Goal: Register for event/course

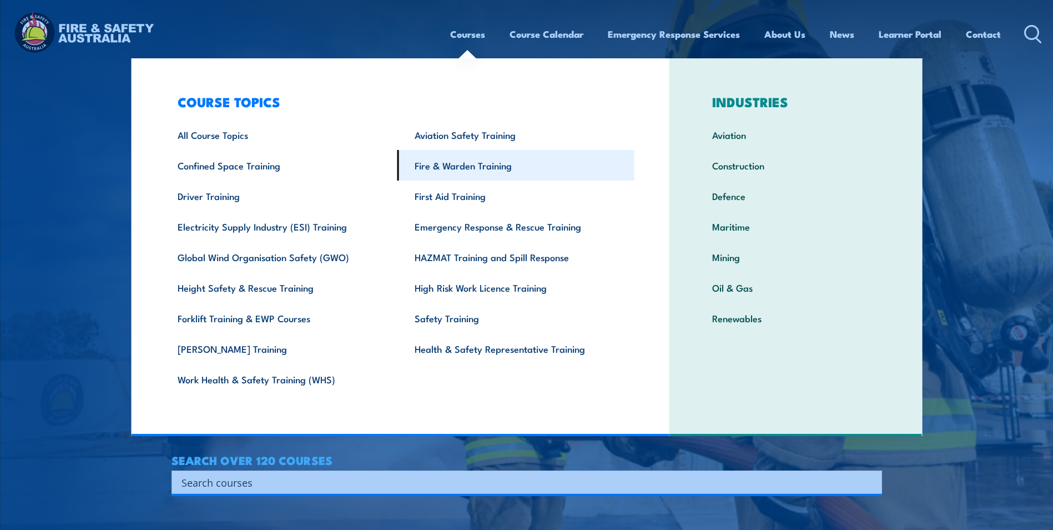
click at [499, 164] on link "Fire & Warden Training" at bounding box center [515, 165] width 237 height 31
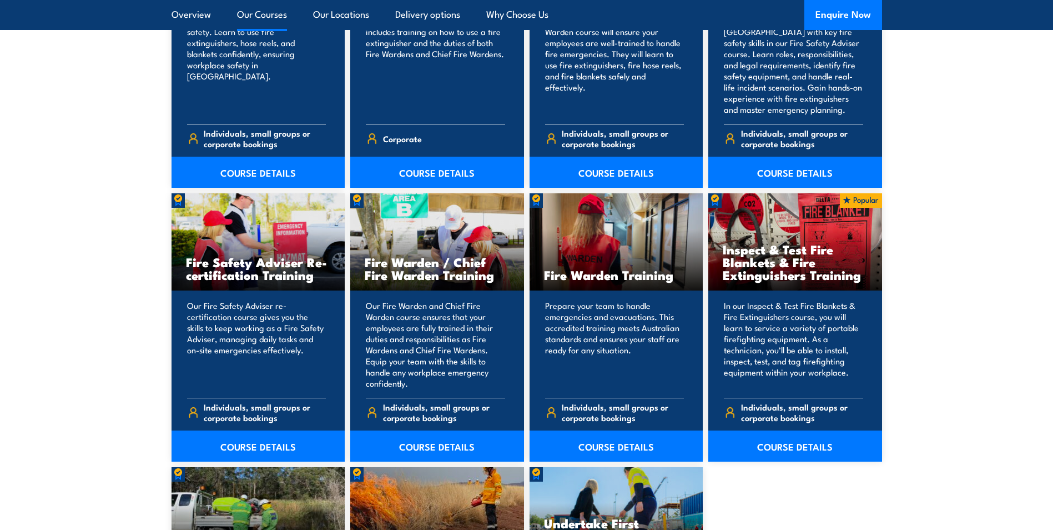
scroll to position [1332, 0]
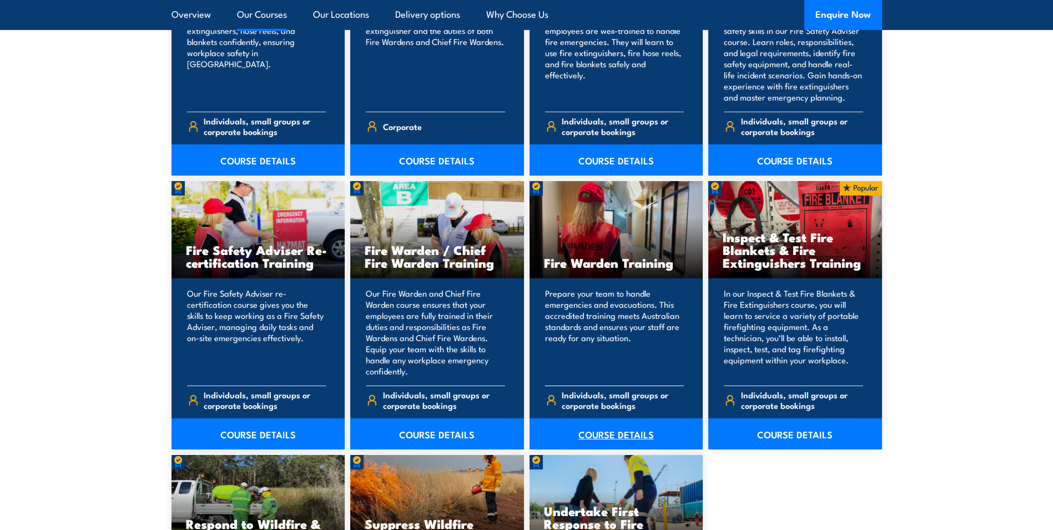
click at [617, 435] on link "COURSE DETAILS" at bounding box center [617, 433] width 174 height 31
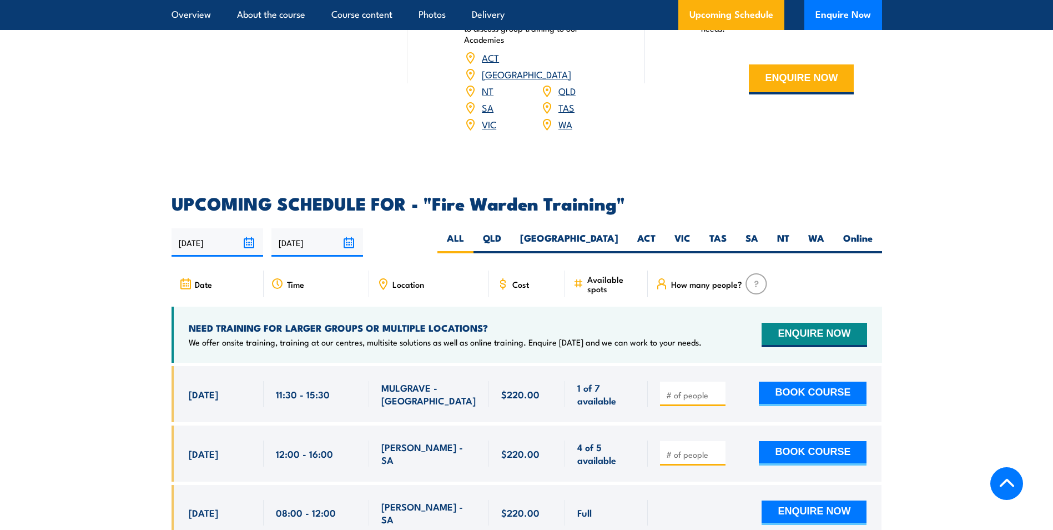
scroll to position [1887, 0]
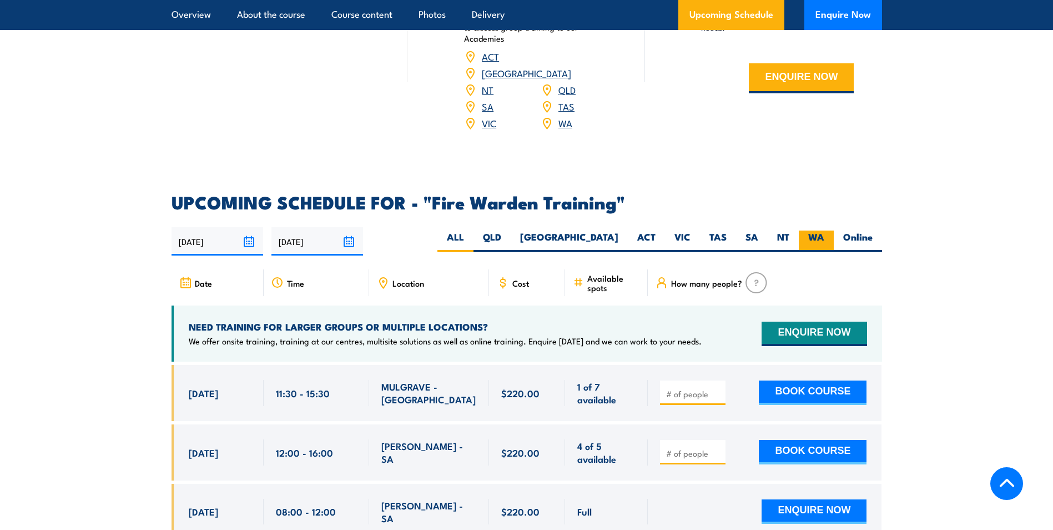
click at [812, 230] on label "WA" at bounding box center [816, 241] width 35 height 22
click at [824, 230] on input "WA" at bounding box center [827, 233] width 7 height 7
radio input "true"
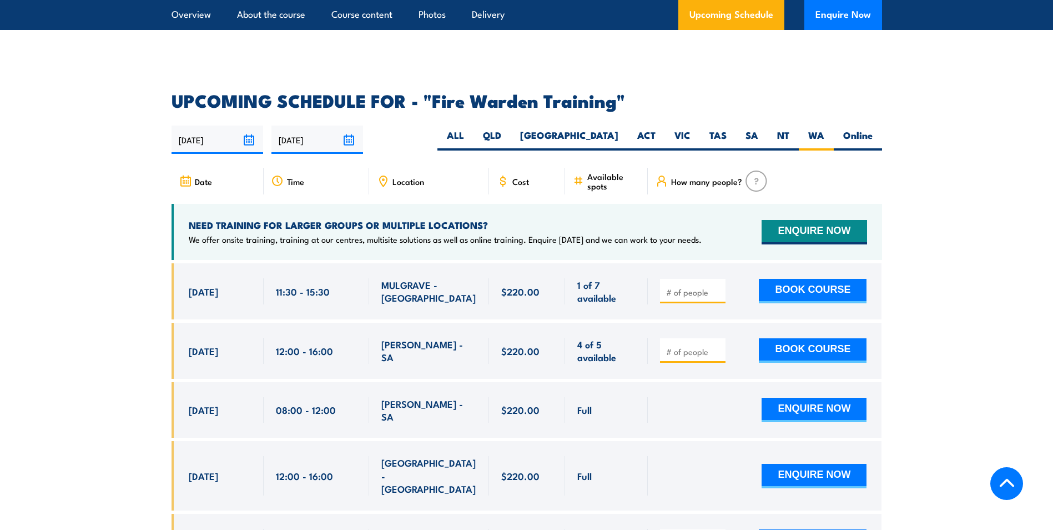
scroll to position [1998, 0]
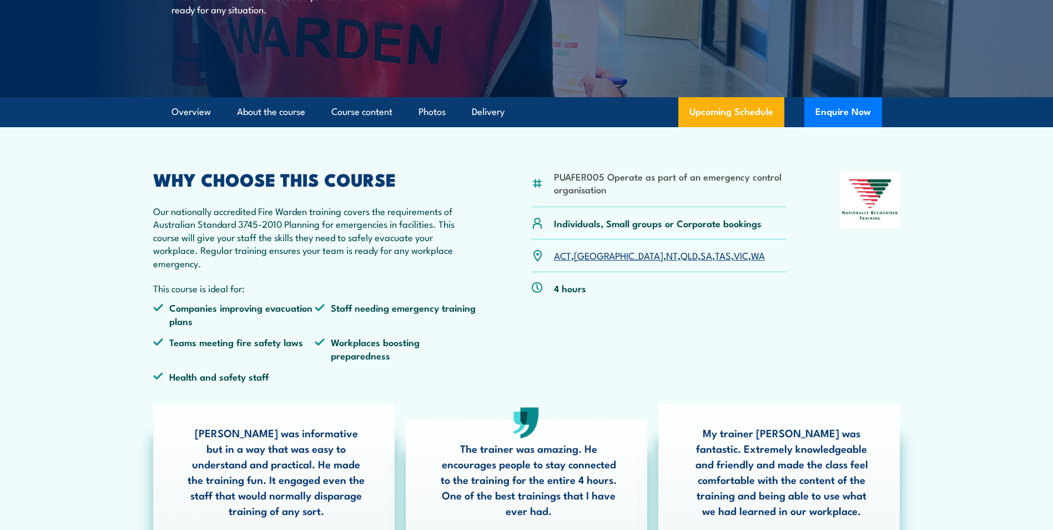
scroll to position [222, 0]
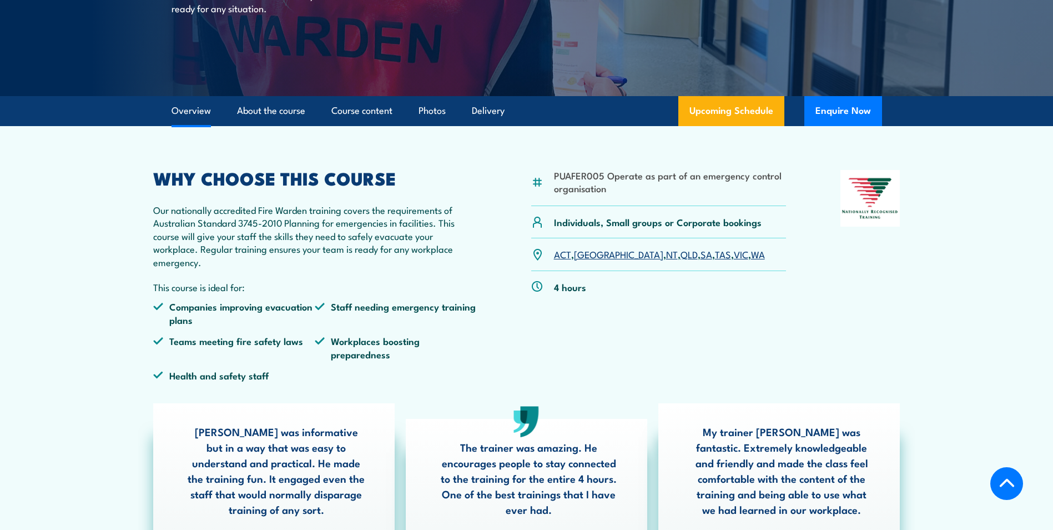
click at [751, 251] on link "WA" at bounding box center [758, 253] width 14 height 13
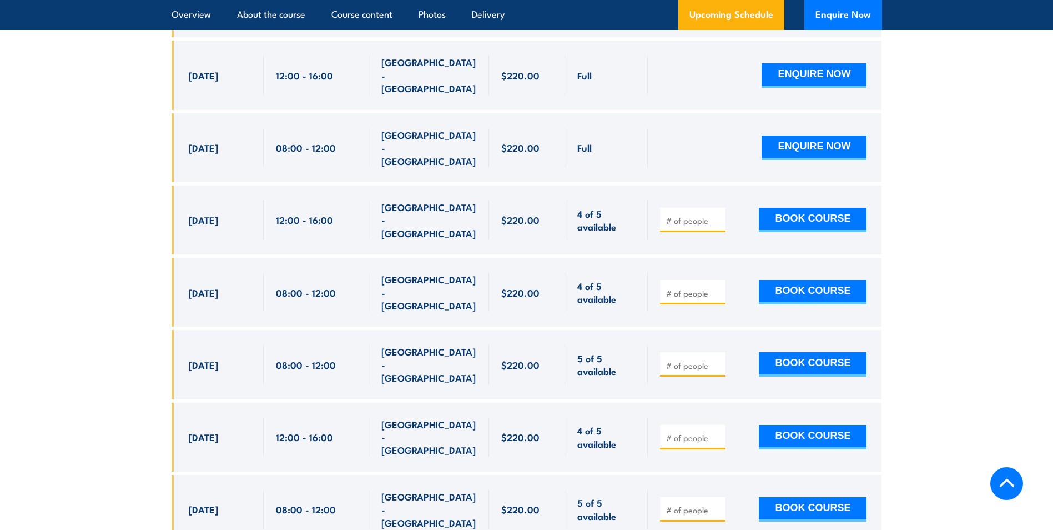
scroll to position [2287, 0]
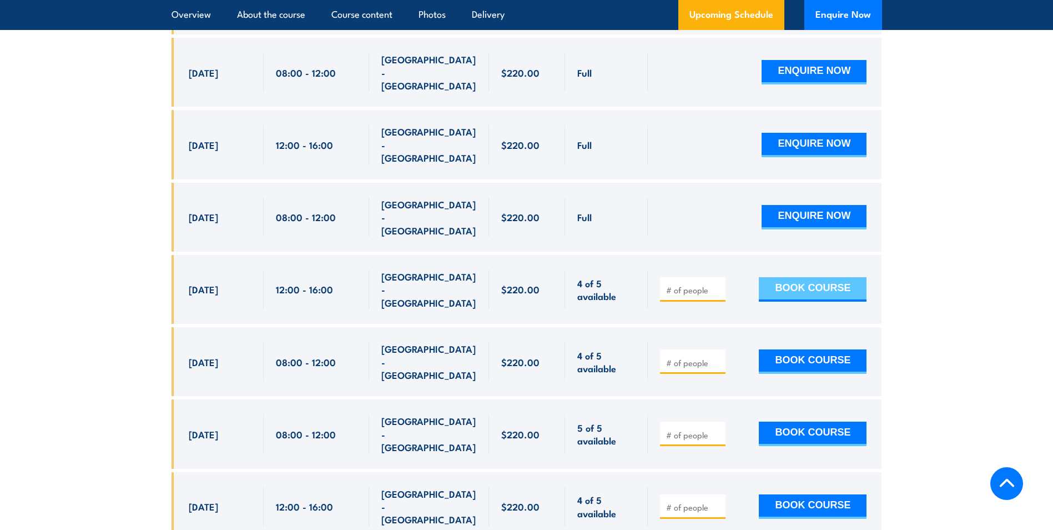
click at [815, 277] on button "BOOK COURSE" at bounding box center [813, 289] width 108 height 24
click at [671, 284] on input "number" at bounding box center [694, 289] width 56 height 11
type input "2"
click at [935, 243] on section "UPCOMING SCHEDULE FOR - "Fire Warden Training" 12/08/2025 08/02/2026 2" at bounding box center [526, 248] width 1053 height 907
click at [811, 277] on button "BOOK COURSE" at bounding box center [813, 289] width 108 height 24
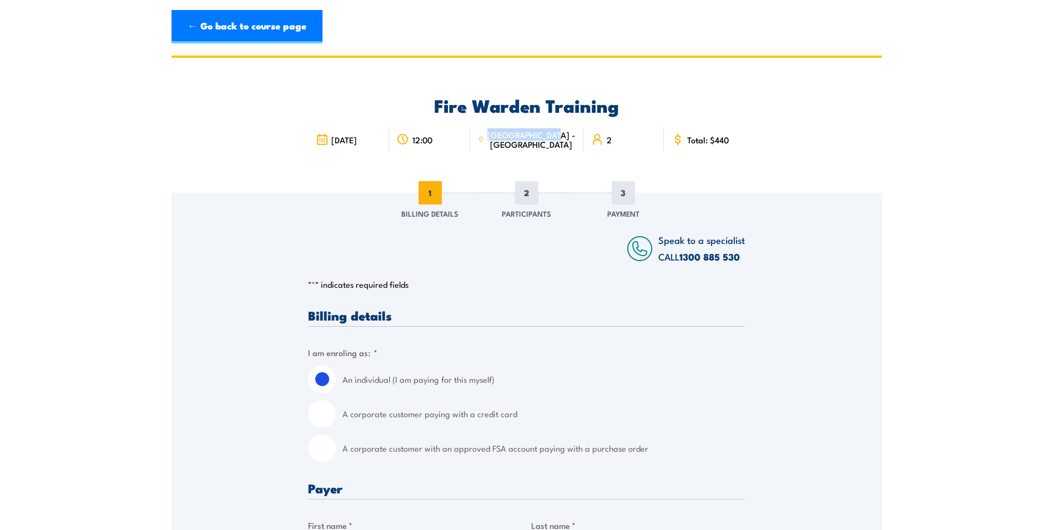
drag, startPoint x: 548, startPoint y: 144, endPoint x: 502, endPoint y: 135, distance: 47.6
click at [502, 135] on div "[GEOGRAPHIC_DATA] - [GEOGRAPHIC_DATA]" at bounding box center [526, 139] width 113 height 24
drag, startPoint x: 203, startPoint y: 16, endPoint x: 221, endPoint y: 1, distance: 24.0
click at [203, 16] on link "← Go back to course page" at bounding box center [247, 26] width 151 height 33
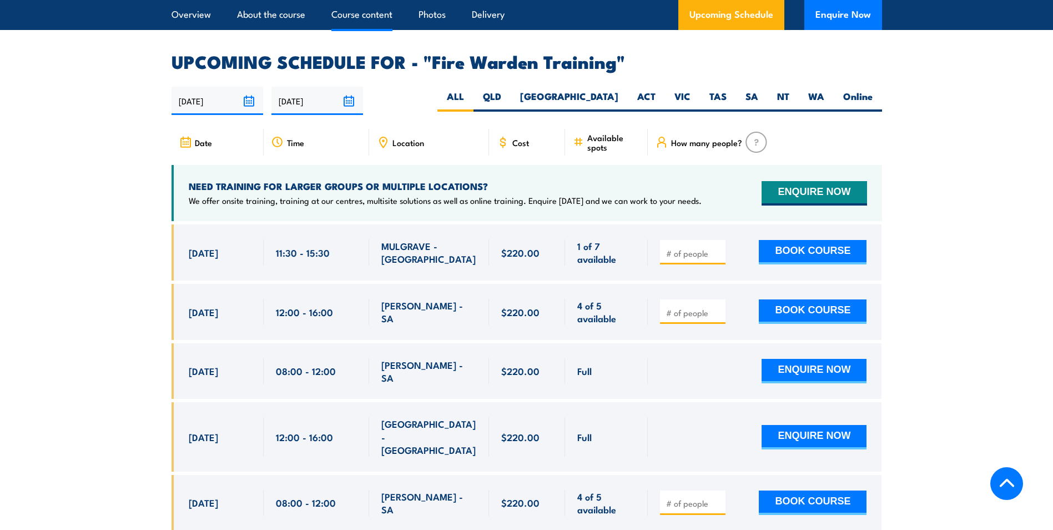
scroll to position [2065, 0]
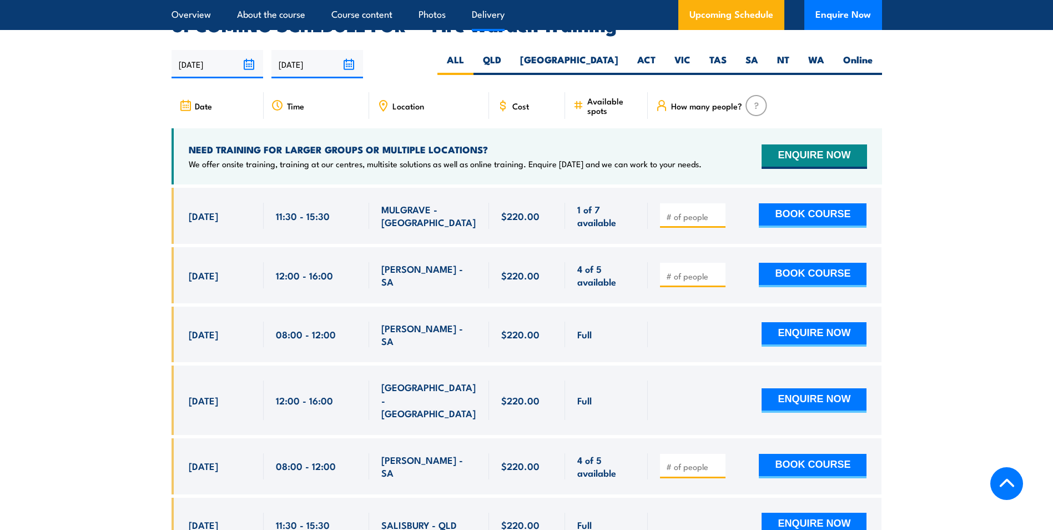
click at [489, 12] on link "Delivery" at bounding box center [488, 14] width 33 height 29
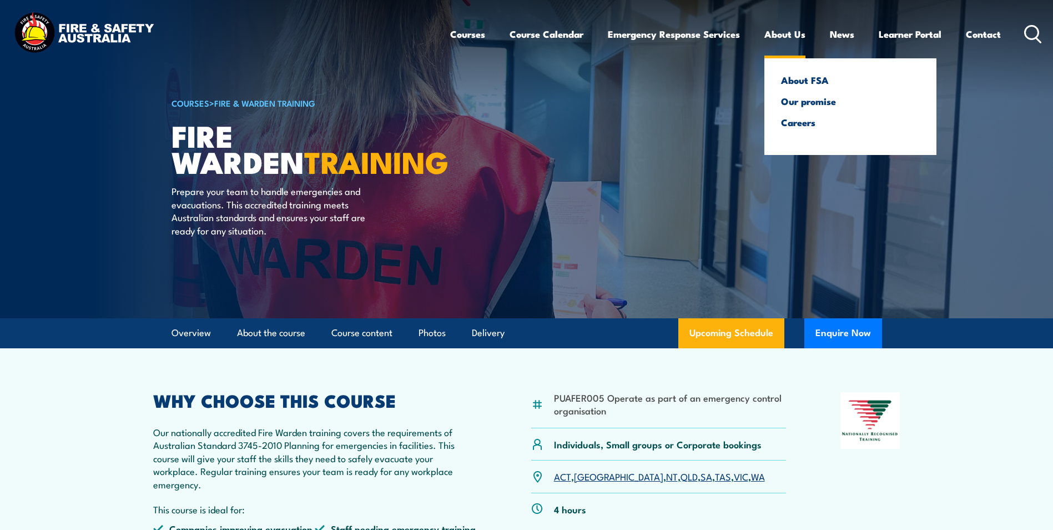
click at [776, 34] on link "About Us" at bounding box center [784, 33] width 41 height 29
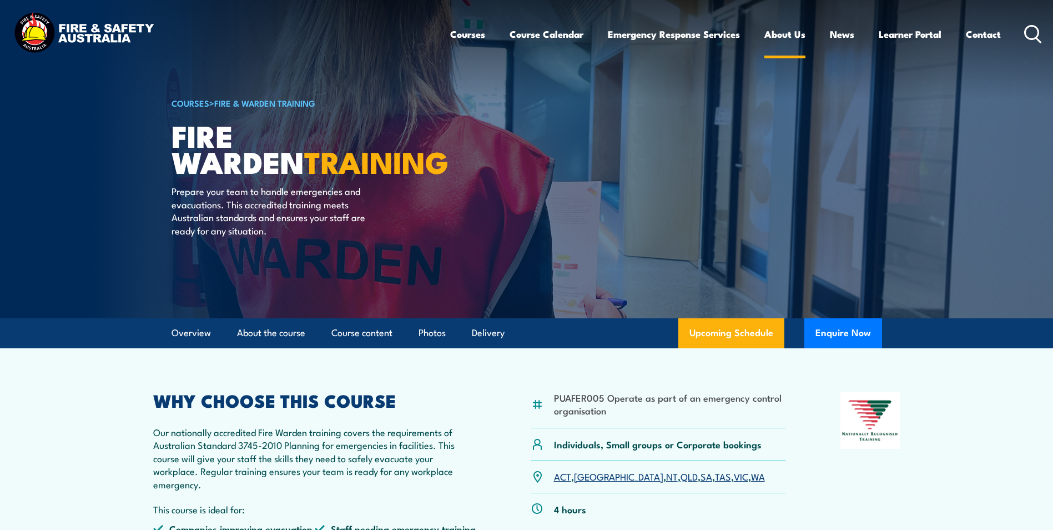
click at [781, 25] on link "About Us" at bounding box center [784, 33] width 41 height 29
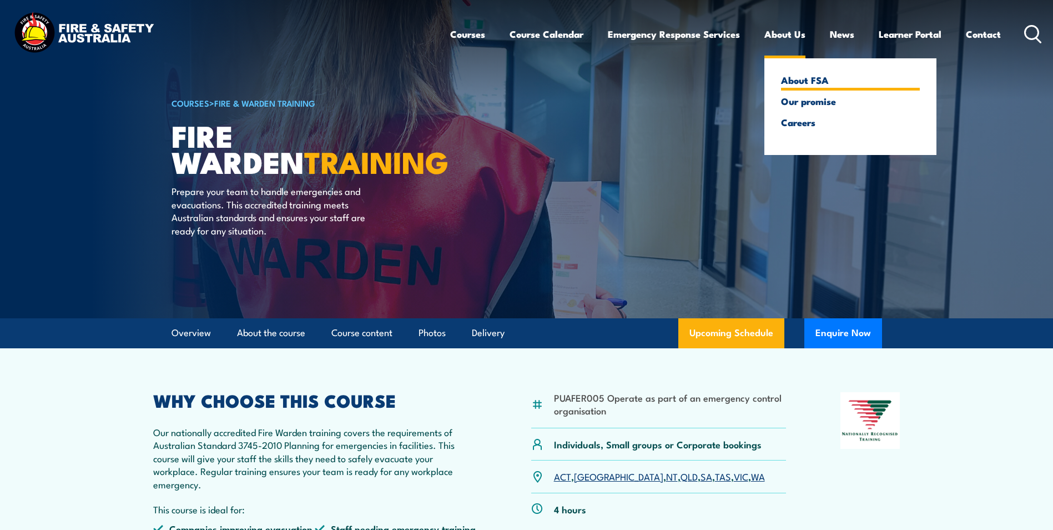
click at [806, 84] on link "About FSA" at bounding box center [850, 80] width 139 height 10
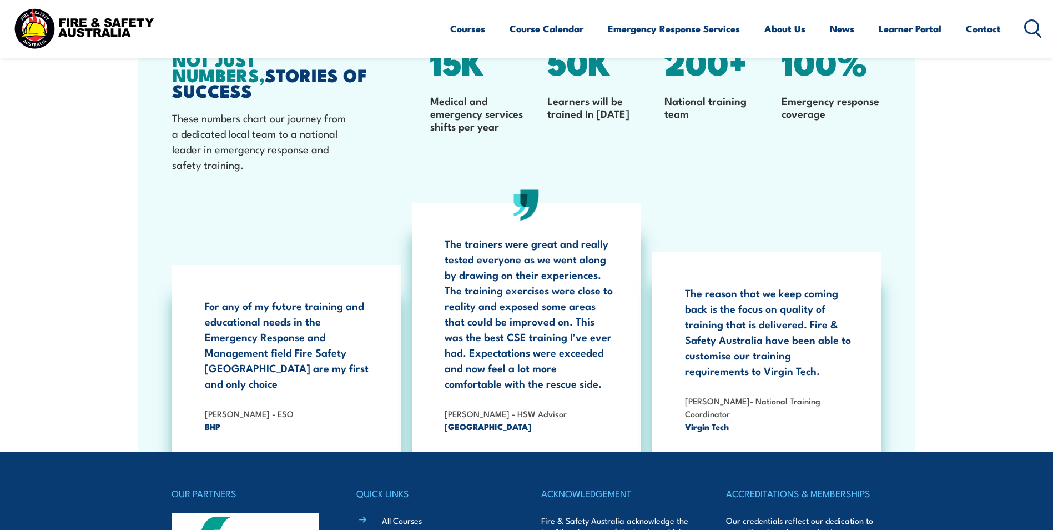
scroll to position [3578, 0]
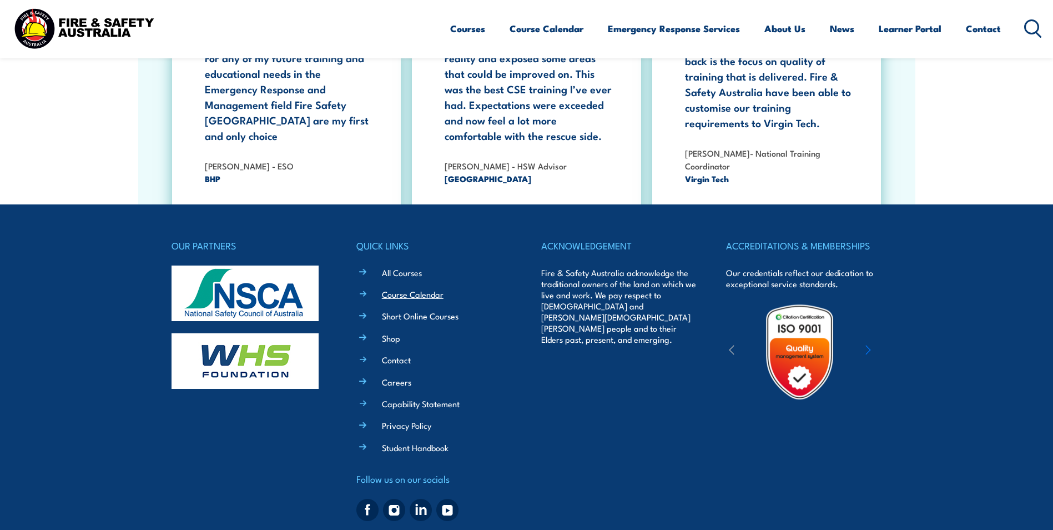
click at [432, 288] on link "Course Calendar" at bounding box center [413, 294] width 62 height 12
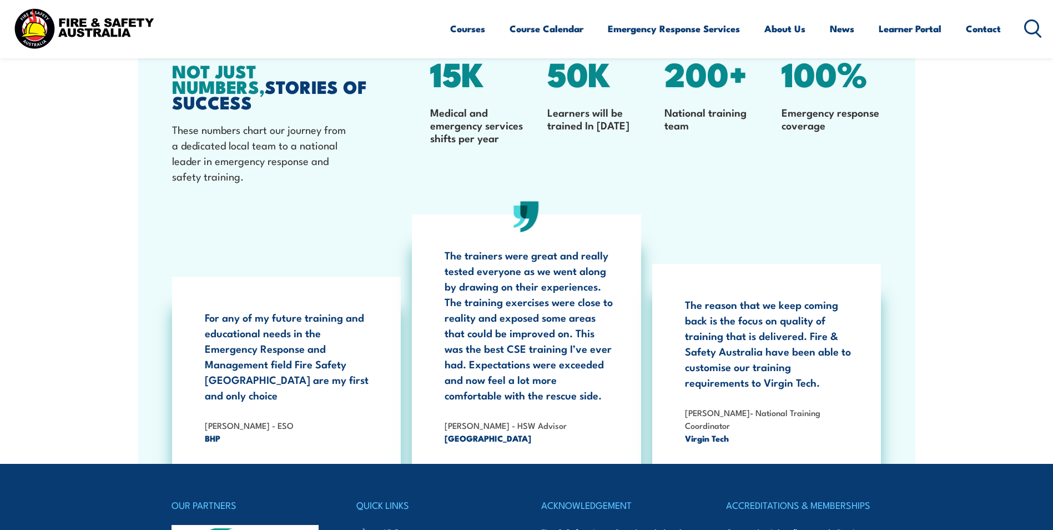
scroll to position [3301, 0]
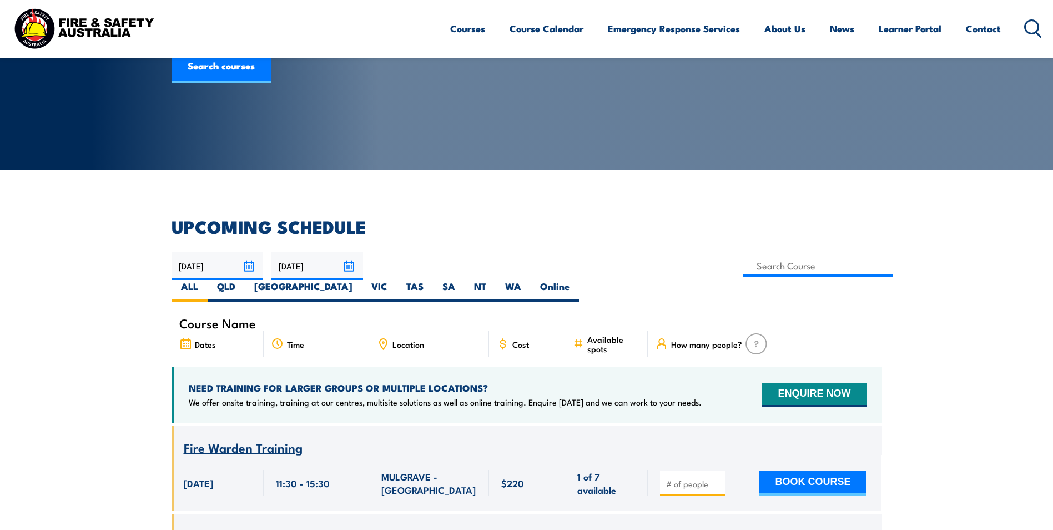
scroll to position [111, 0]
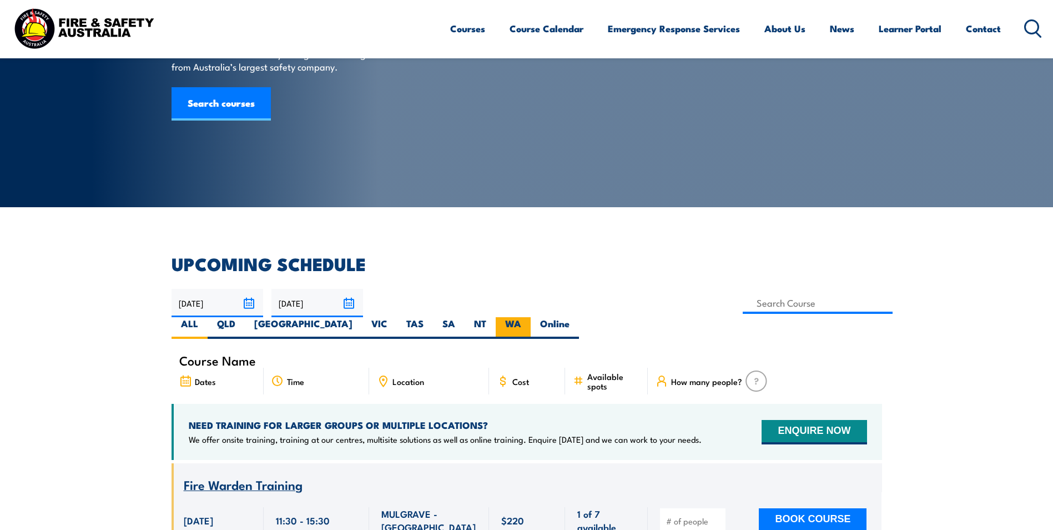
click at [531, 317] on label "WA" at bounding box center [513, 328] width 35 height 22
click at [528, 317] on input "WA" at bounding box center [524, 320] width 7 height 7
radio input "true"
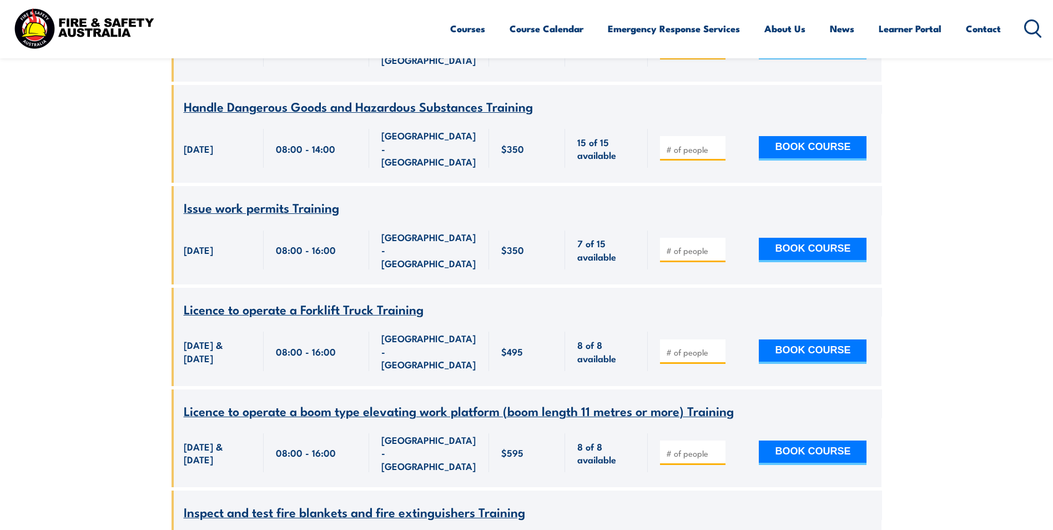
scroll to position [3309, 0]
